Goal: Task Accomplishment & Management: Manage account settings

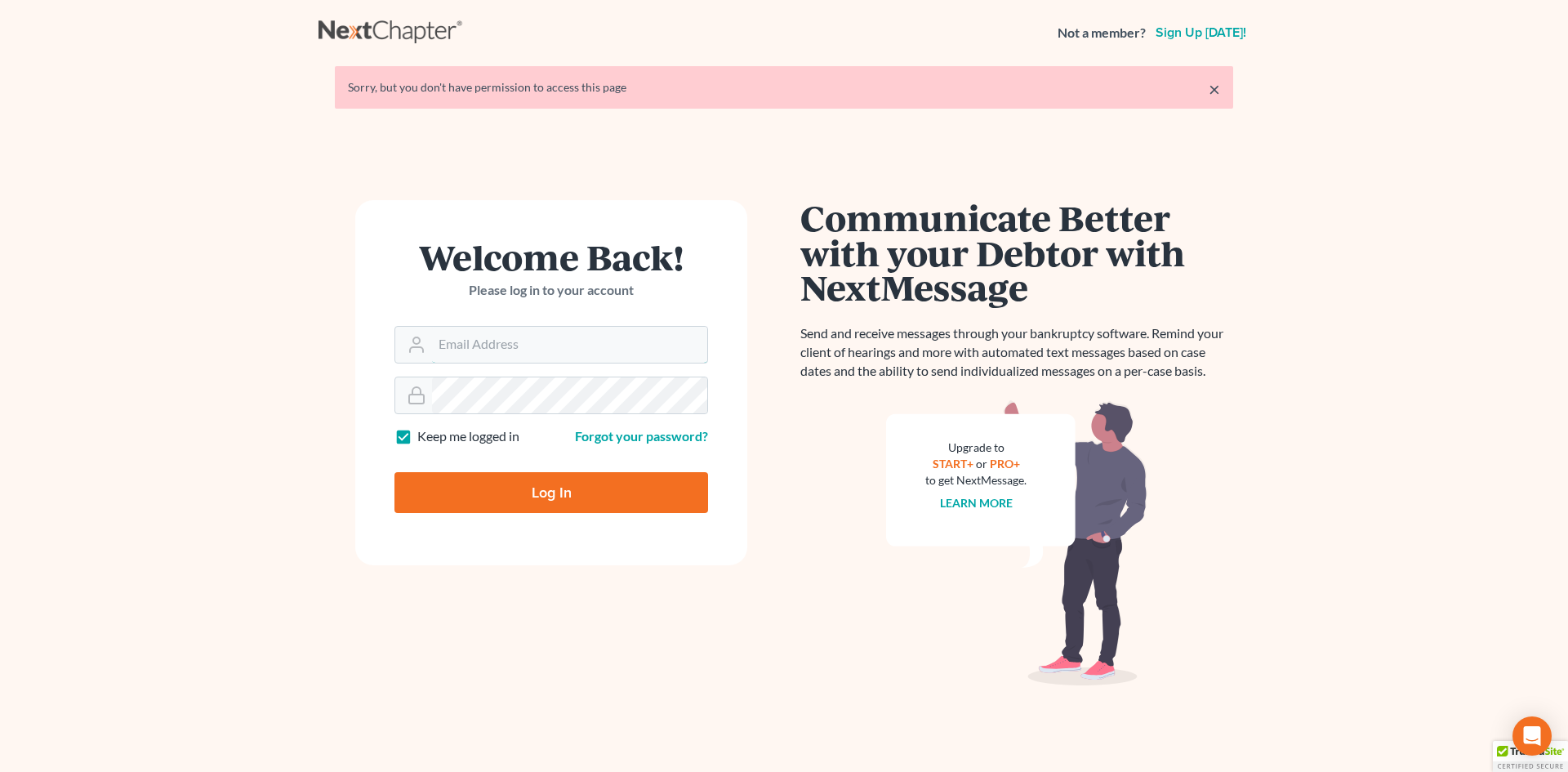
type input "[EMAIL_ADDRESS][DOMAIN_NAME]"
click at [589, 486] on input "Log In" at bounding box center [551, 492] width 314 height 41
type input "Thinking..."
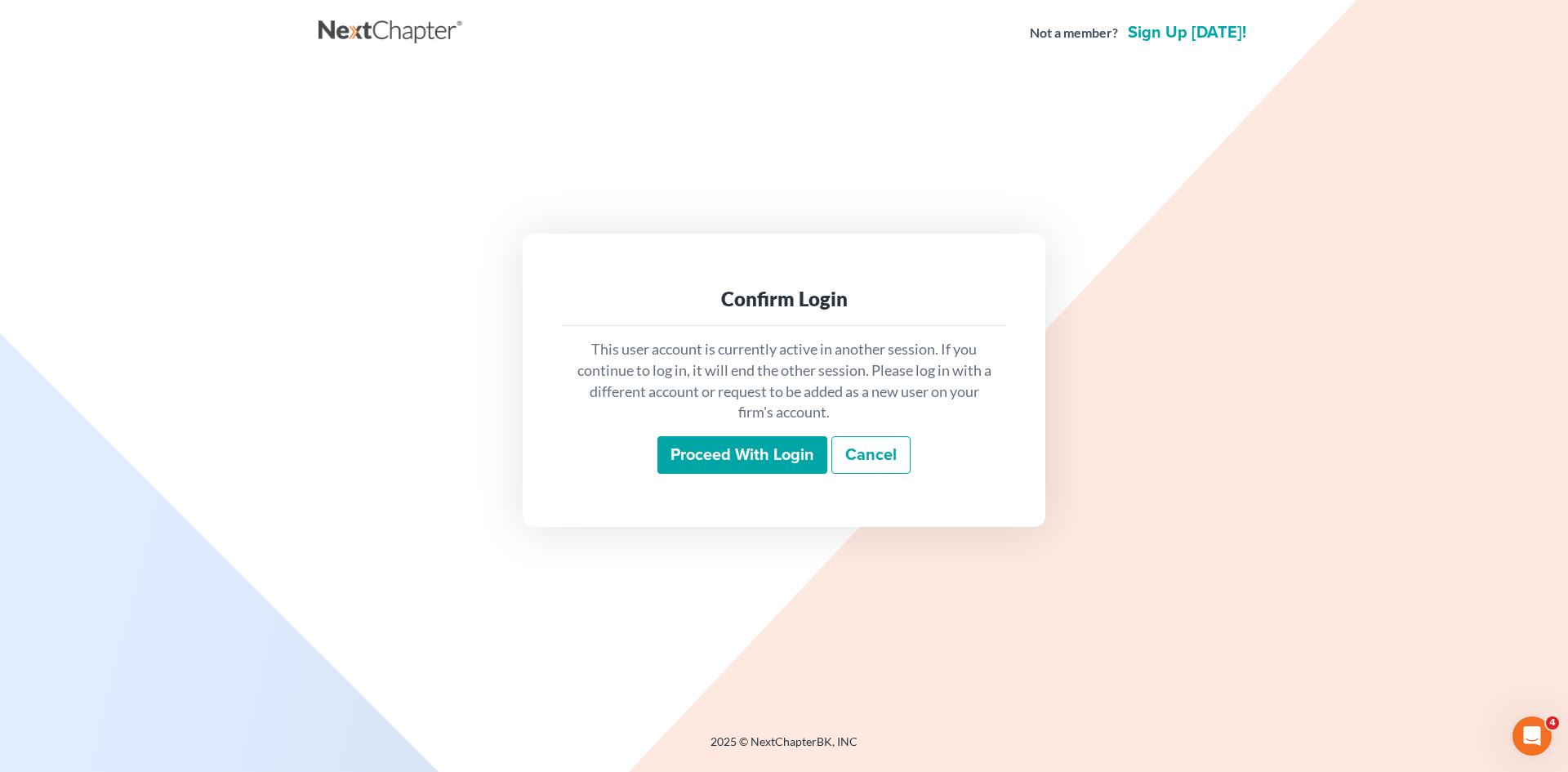
drag, startPoint x: 736, startPoint y: 458, endPoint x: 548, endPoint y: 461, distance: 188.0
click at [736, 458] on input "Proceed with login" at bounding box center [742, 455] width 170 height 38
